Goal: Navigation & Orientation: Find specific page/section

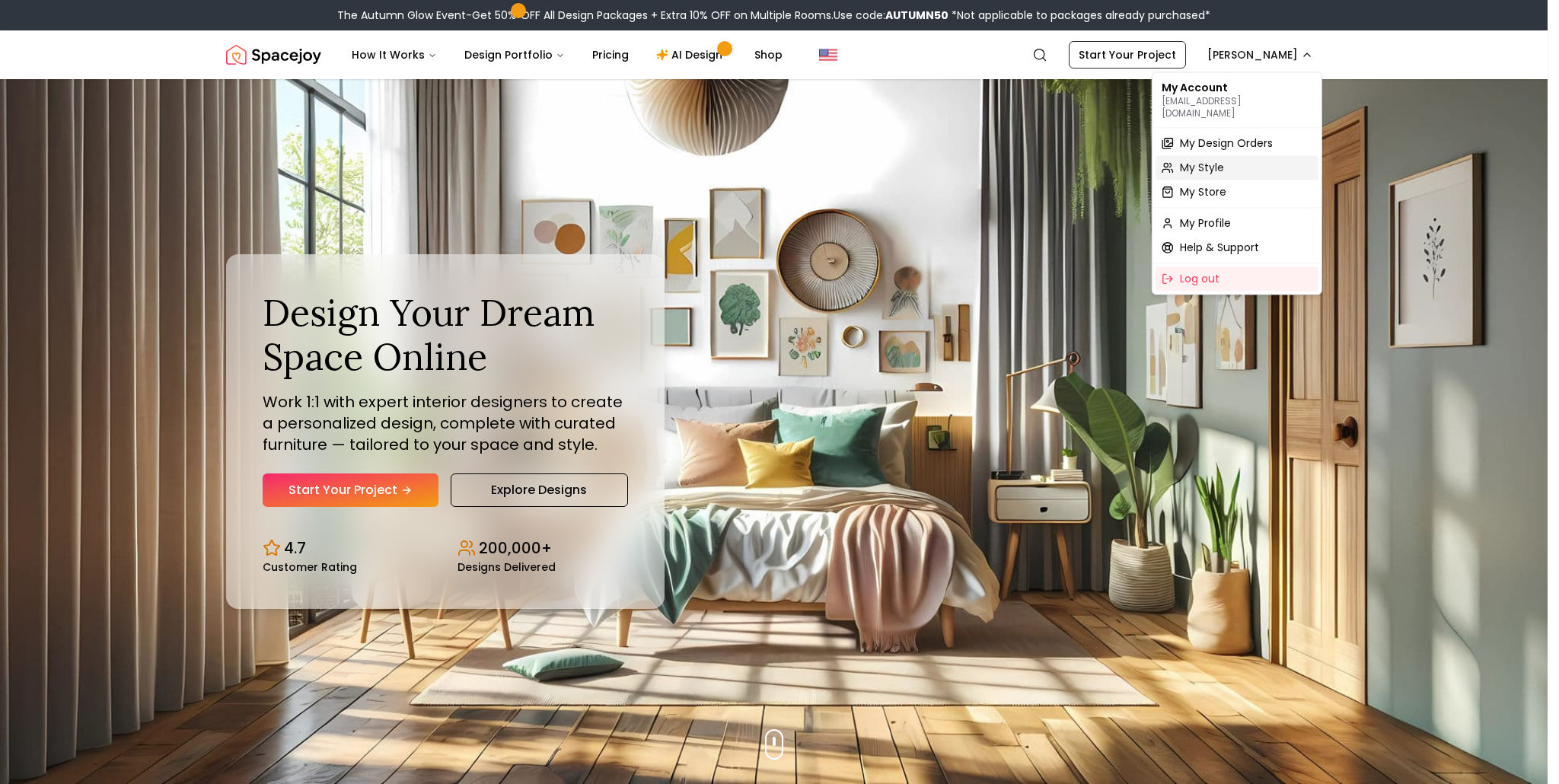
click at [1220, 155] on div "My Style" at bounding box center [1236, 167] width 163 height 24
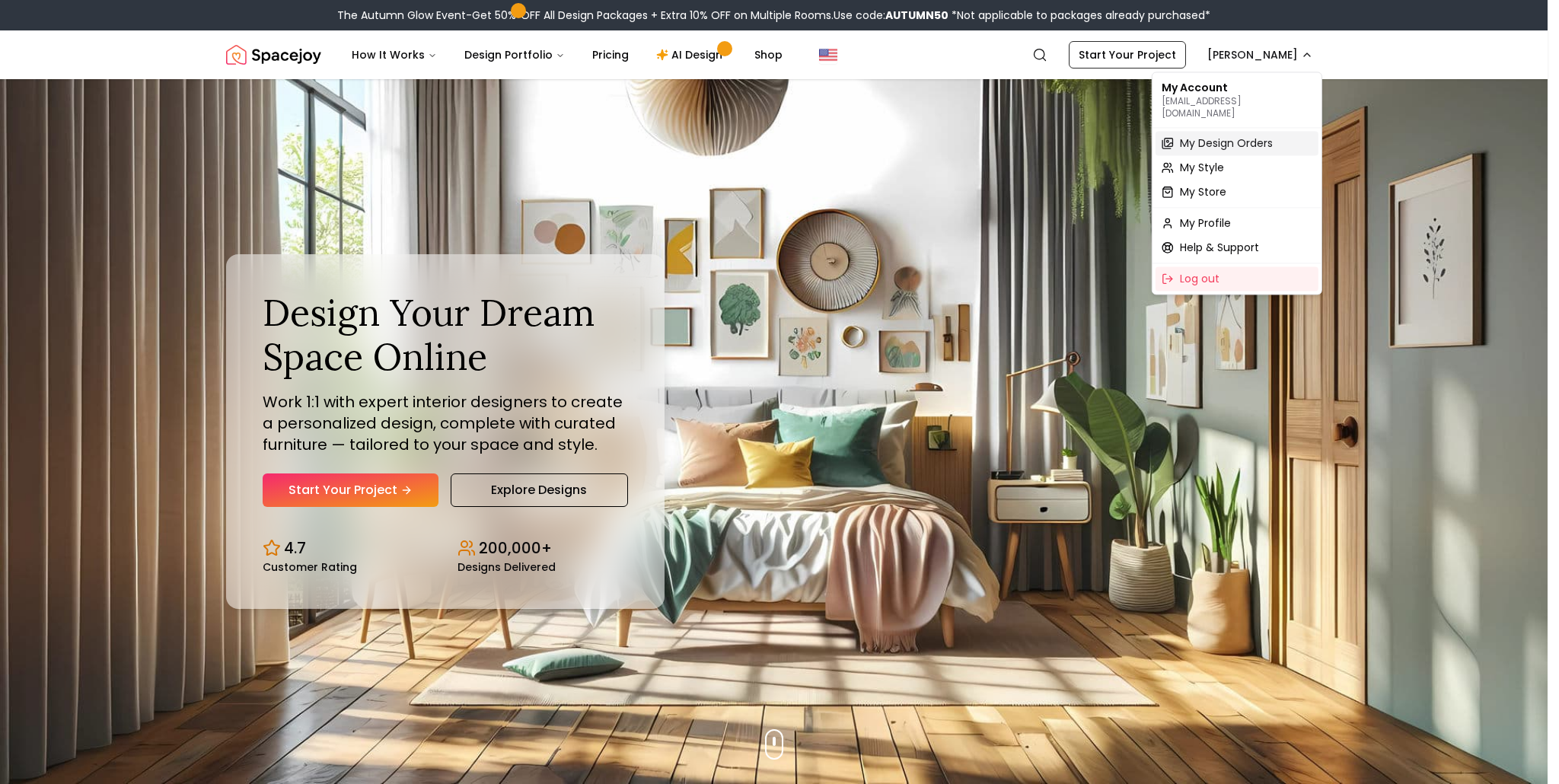
click at [1226, 136] on span "My Design Orders" at bounding box center [1226, 144] width 92 height 15
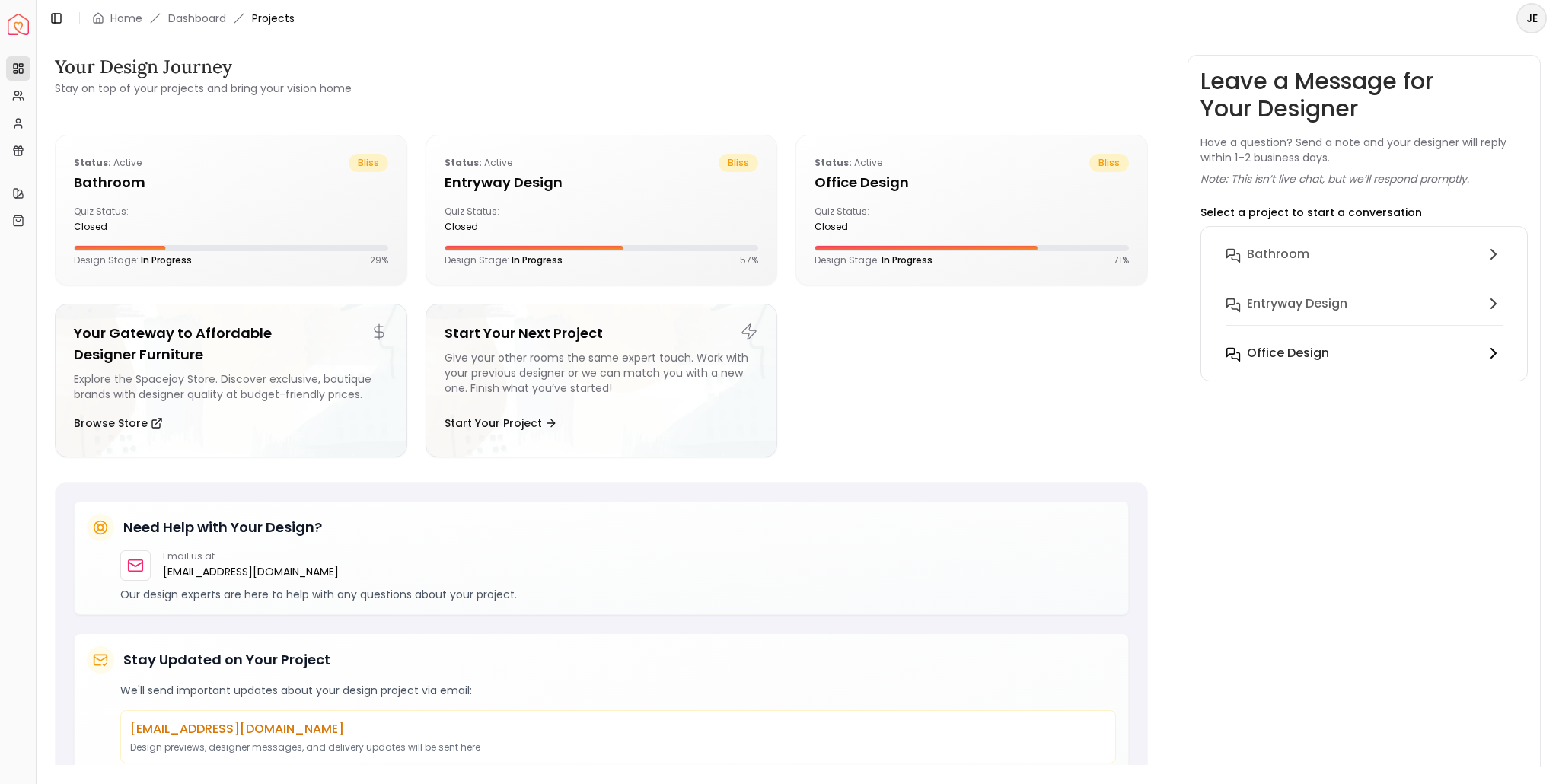
click at [1331, 363] on button "Office design" at bounding box center [1363, 353] width 302 height 31
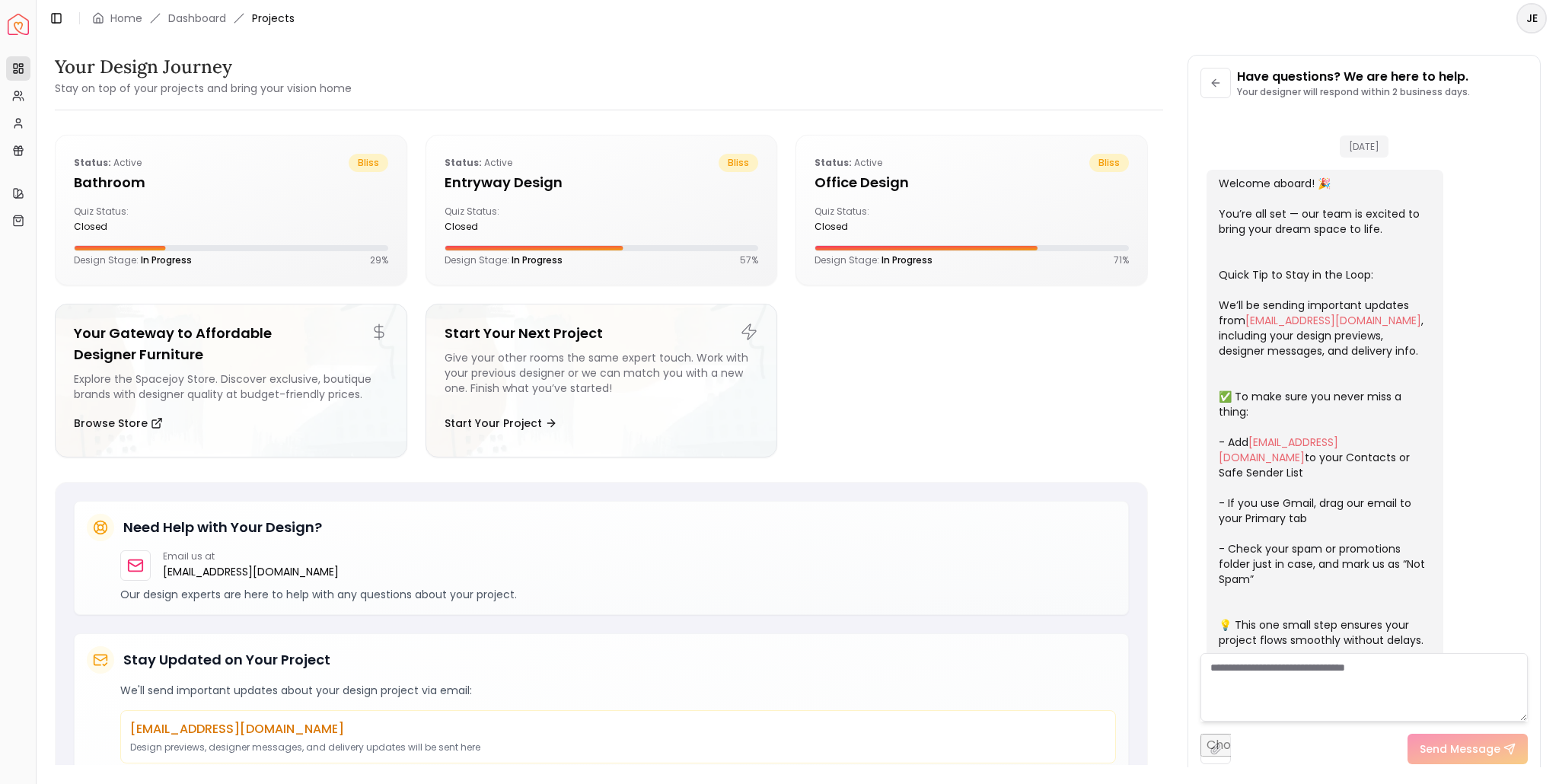
scroll to position [2104, 0]
